Goal: Task Accomplishment & Management: Manage account settings

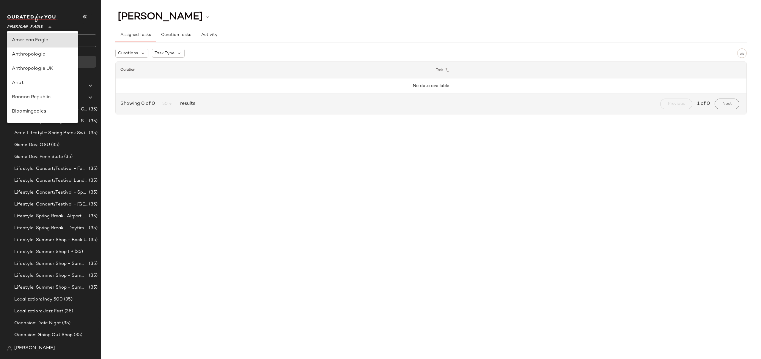
click at [38, 26] on span "American Eagle" at bounding box center [25, 25] width 36 height 11
click at [27, 26] on span "American Eagle" at bounding box center [25, 25] width 36 height 11
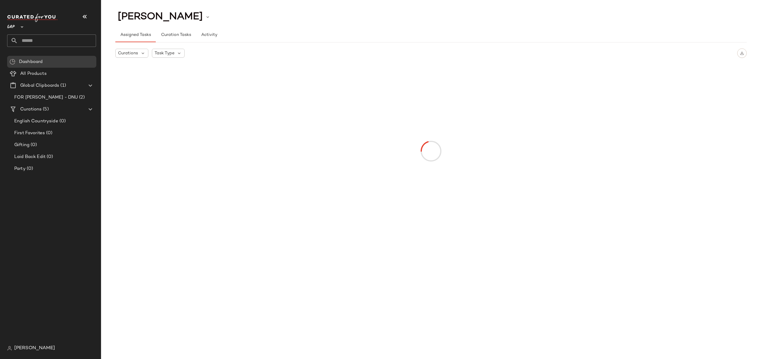
click at [9, 27] on span "GAP" at bounding box center [11, 25] width 8 height 11
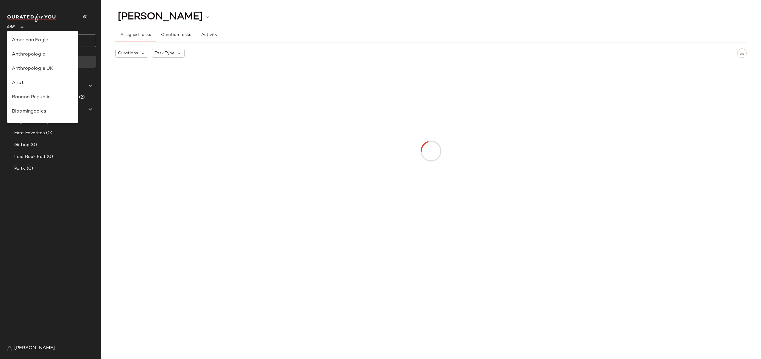
scroll to position [128, 0]
click at [16, 53] on div "Gilt" at bounding box center [42, 54] width 61 height 7
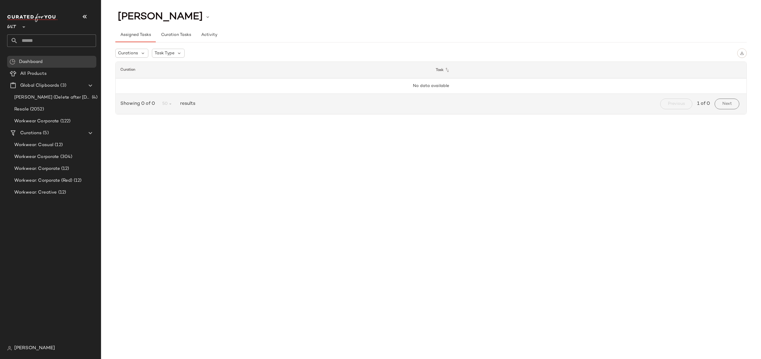
click at [158, 145] on div "[PERSON_NAME] Assigned Tasks Curation Tasks Activity Curations Task Type Curati…" at bounding box center [431, 185] width 660 height 350
click at [53, 156] on span "Workwear Corporate" at bounding box center [36, 157] width 45 height 7
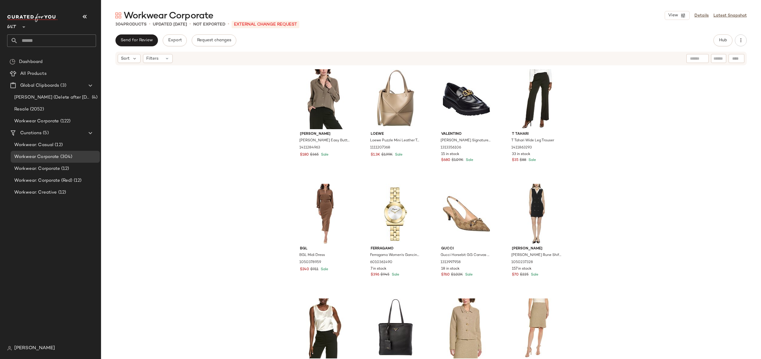
click at [340, 41] on div "Send for Review Export Request changes Hub" at bounding box center [430, 40] width 631 height 12
click at [704, 15] on link "Details" at bounding box center [701, 15] width 14 height 6
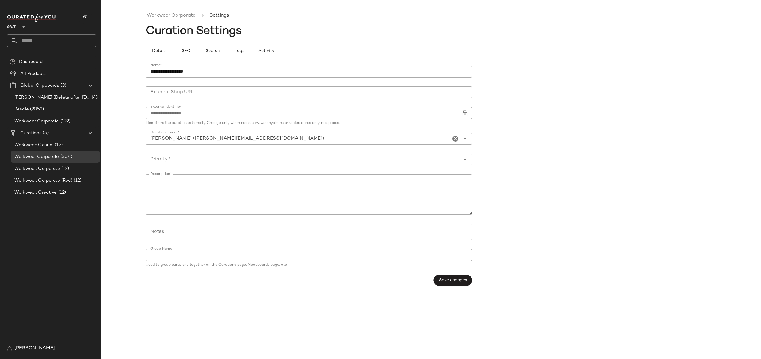
click at [130, 90] on div "**********" at bounding box center [380, 185] width 761 height 350
click at [12, 27] on span "Gilt" at bounding box center [12, 25] width 10 height 11
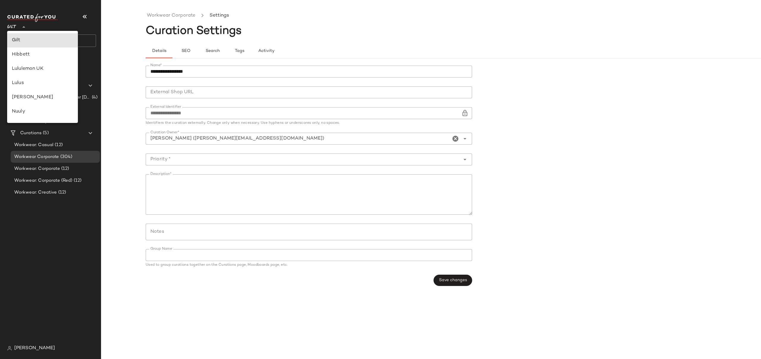
scroll to position [234, 0]
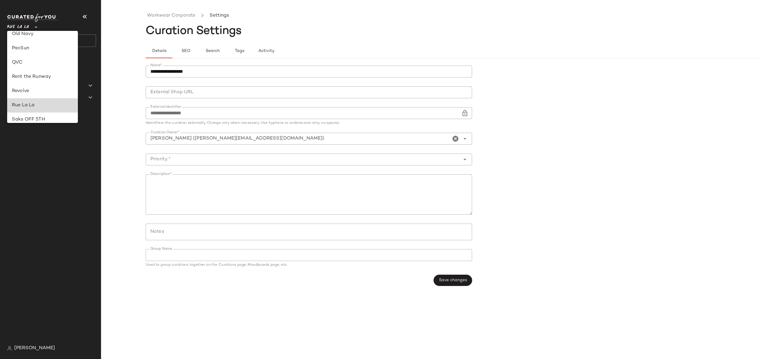
click at [37, 104] on div "Rue La La" at bounding box center [42, 105] width 61 height 7
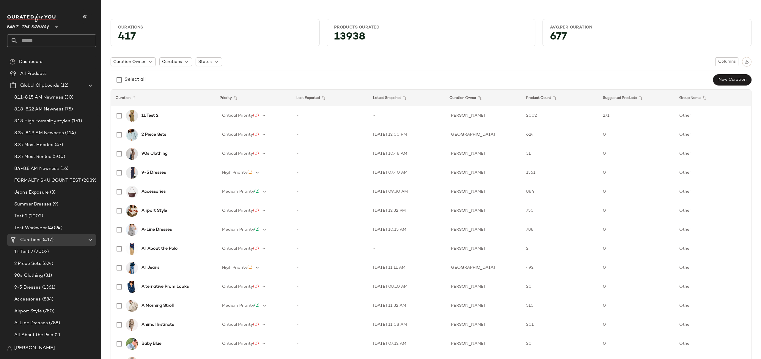
click at [19, 29] on span "Rent the Runway" at bounding box center [28, 25] width 42 height 11
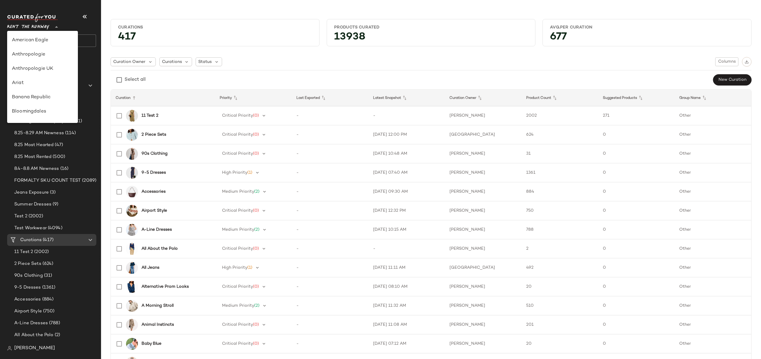
scroll to position [271, 0]
click at [13, 26] on span "Rent the Runway" at bounding box center [28, 25] width 42 height 11
click at [29, 67] on div "Rue La La" at bounding box center [42, 68] width 61 height 7
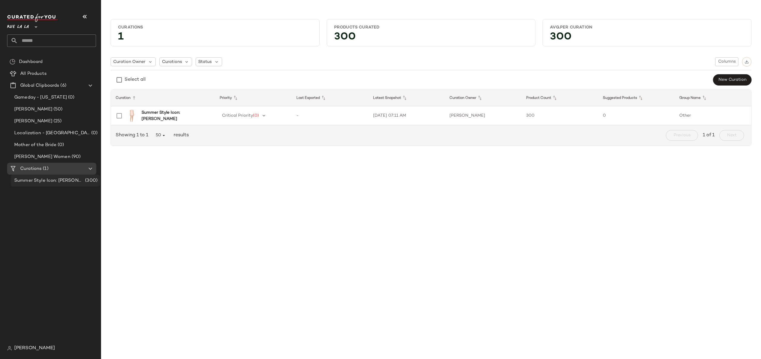
click at [48, 181] on span "Summer Style Icon: [PERSON_NAME]" at bounding box center [49, 180] width 70 height 7
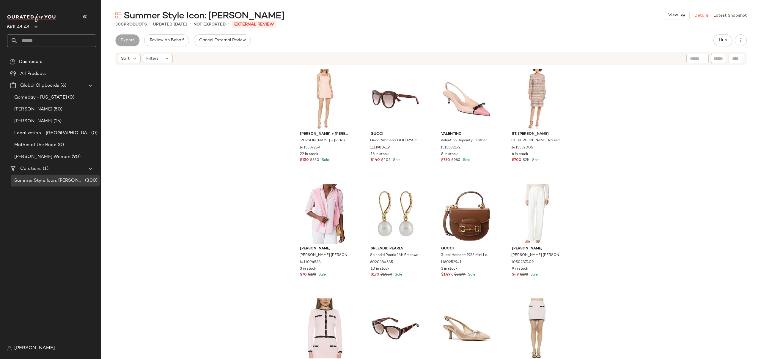
click at [700, 14] on link "Details" at bounding box center [701, 15] width 14 height 6
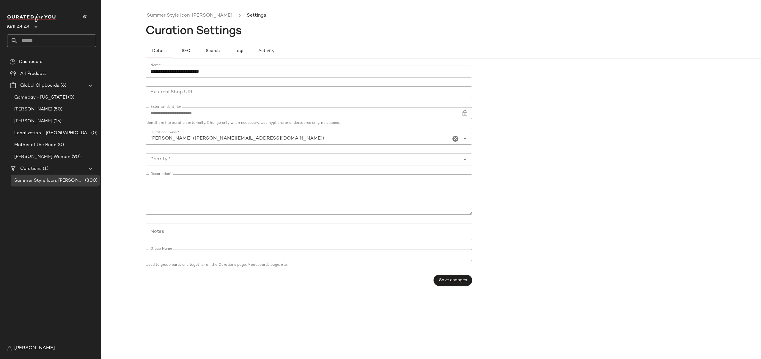
click at [29, 26] on span "Rue La La" at bounding box center [18, 25] width 22 height 11
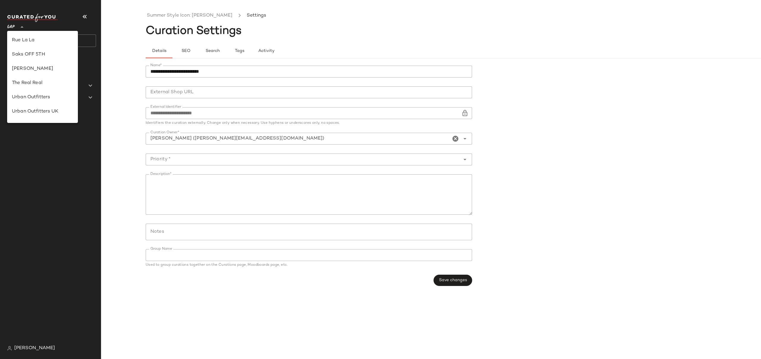
scroll to position [92, 0]
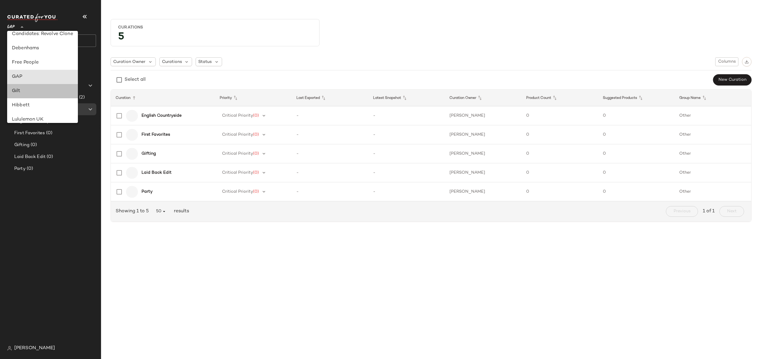
click at [15, 91] on div "Gilt" at bounding box center [42, 91] width 61 height 7
type input "**"
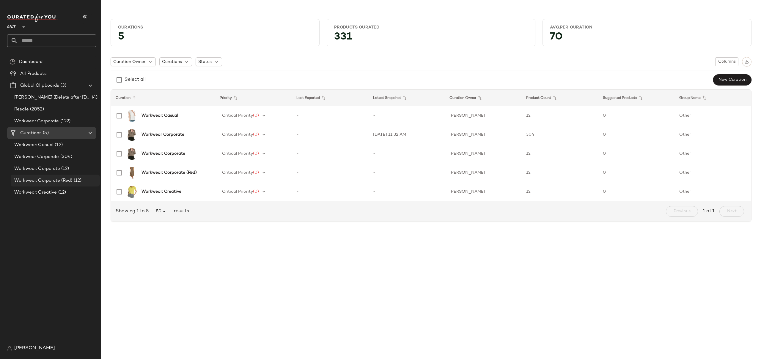
click at [61, 178] on span "Workwear: Corporate (Red)" at bounding box center [43, 180] width 58 height 7
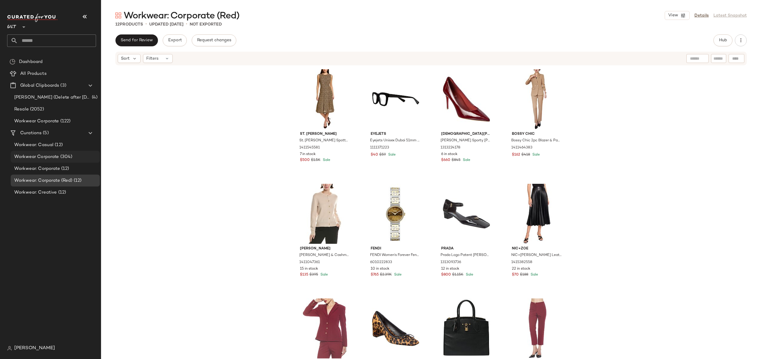
click at [57, 156] on span "Workwear Corporate" at bounding box center [36, 157] width 45 height 7
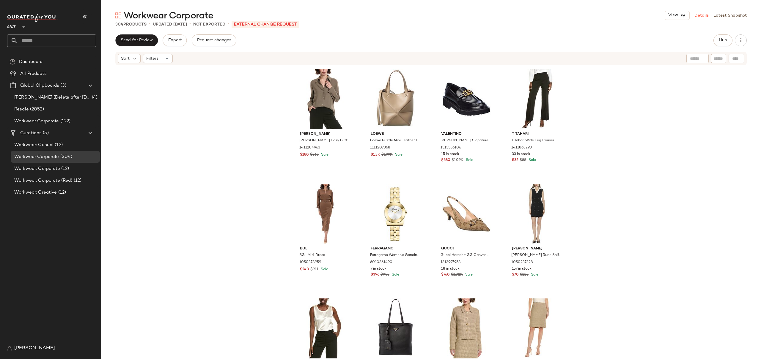
click at [703, 15] on link "Details" at bounding box center [701, 15] width 14 height 6
